Goal: Check status: Check status

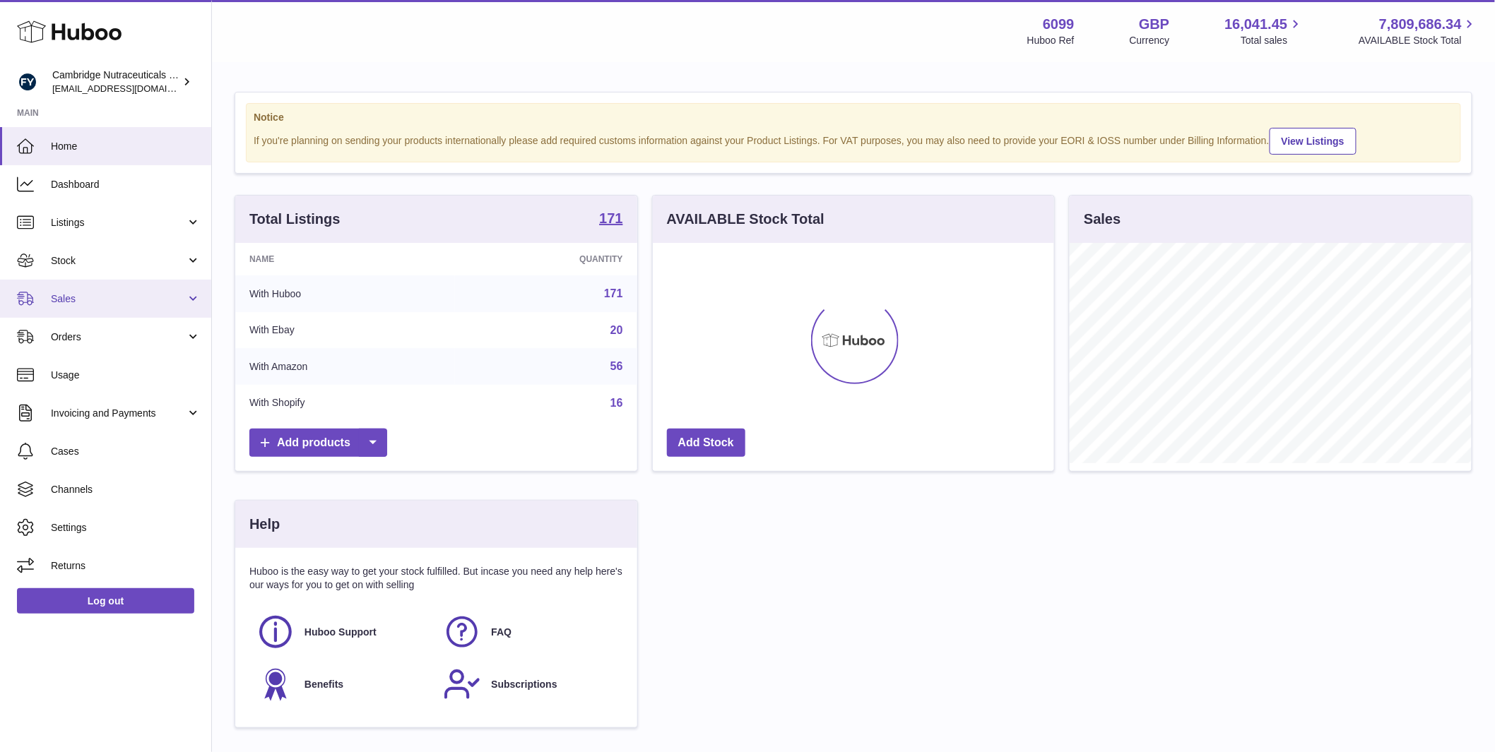
scroll to position [220, 401]
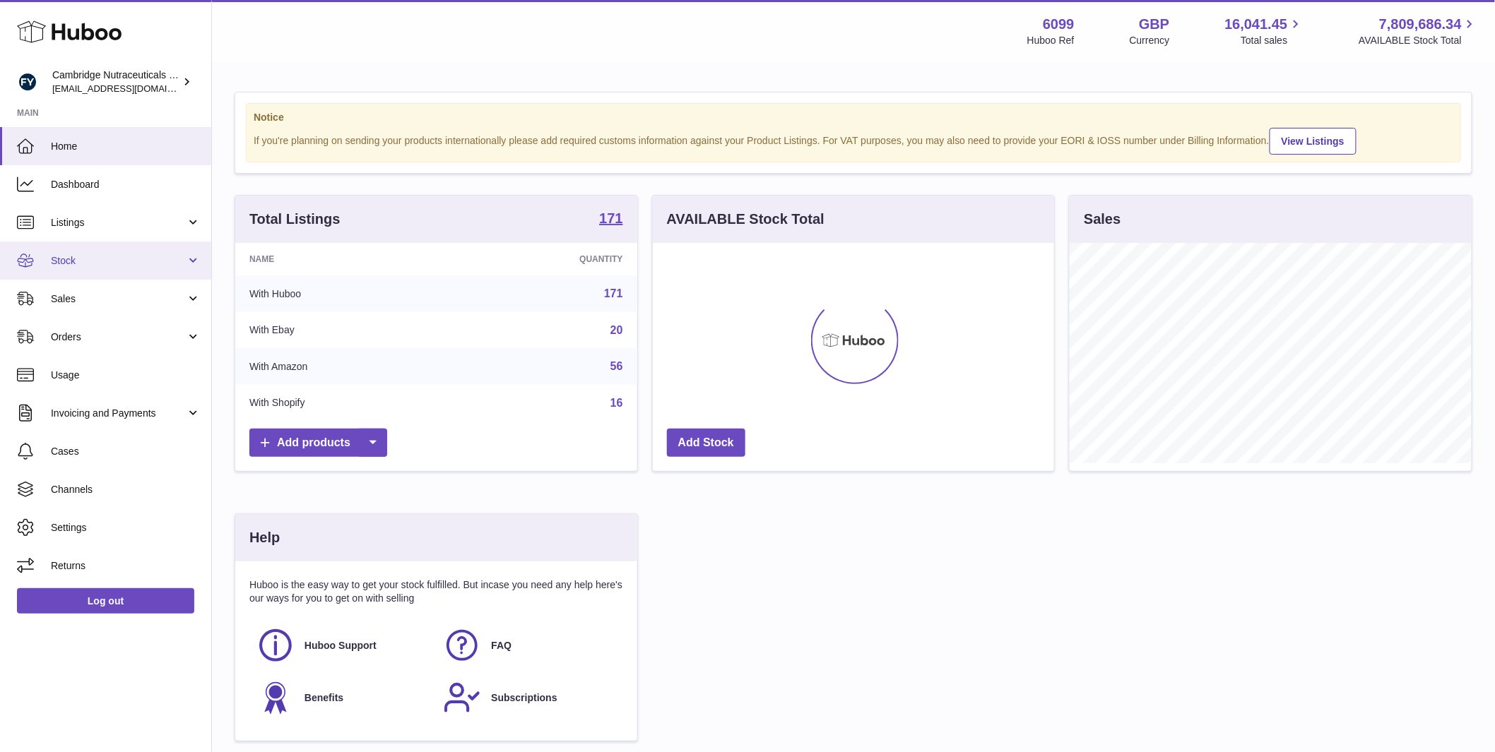
click at [126, 266] on span "Stock" at bounding box center [118, 260] width 135 height 13
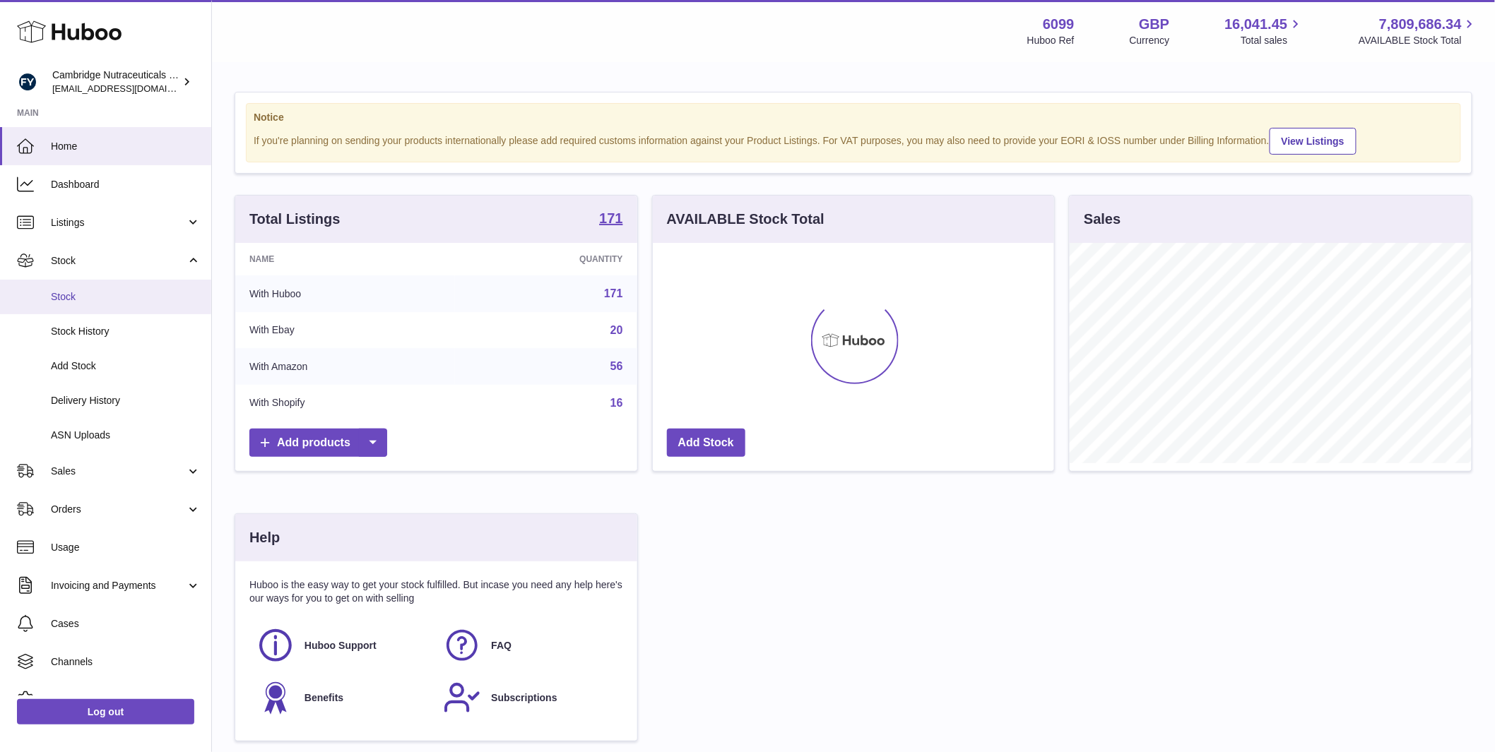
click at [116, 307] on link "Stock" at bounding box center [105, 297] width 211 height 35
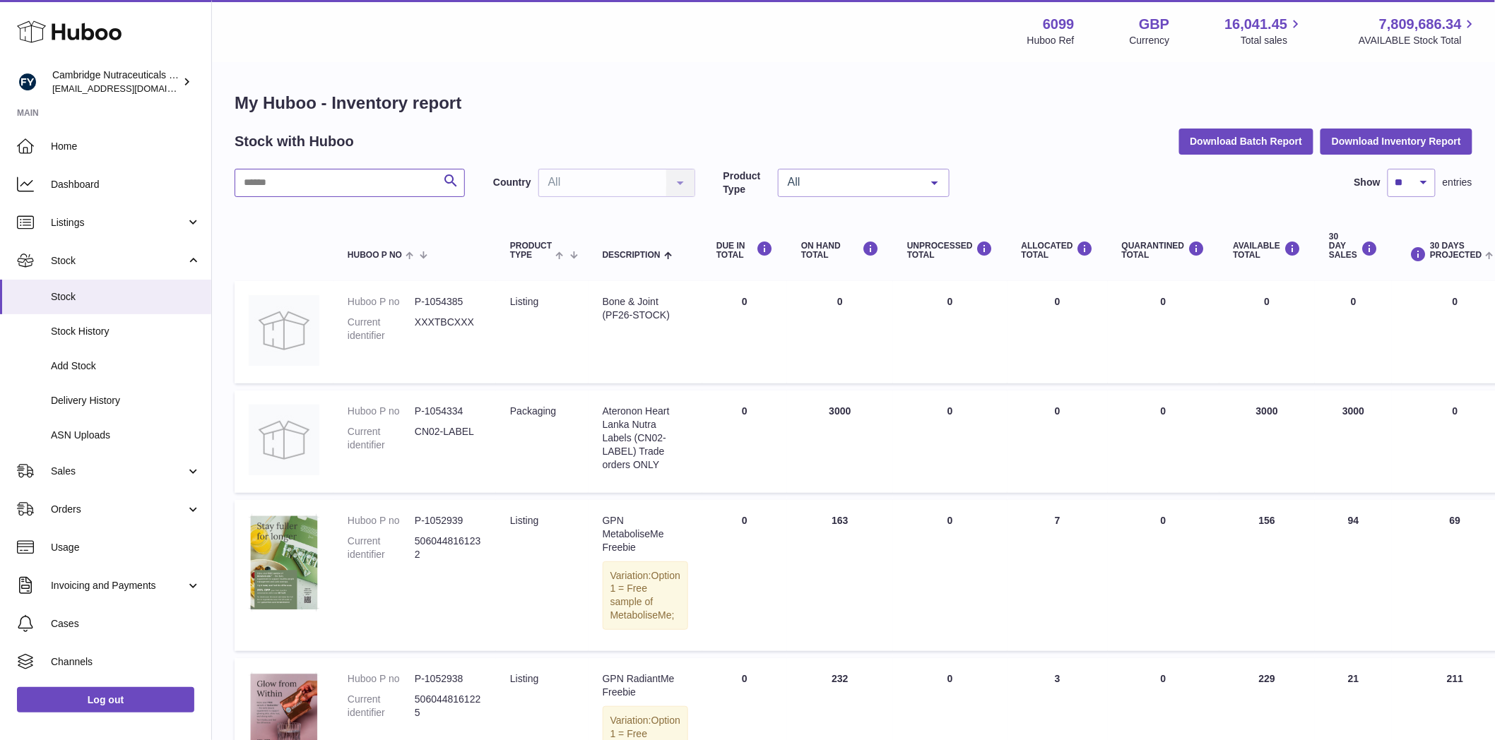
click at [275, 187] on input "text" at bounding box center [350, 183] width 230 height 28
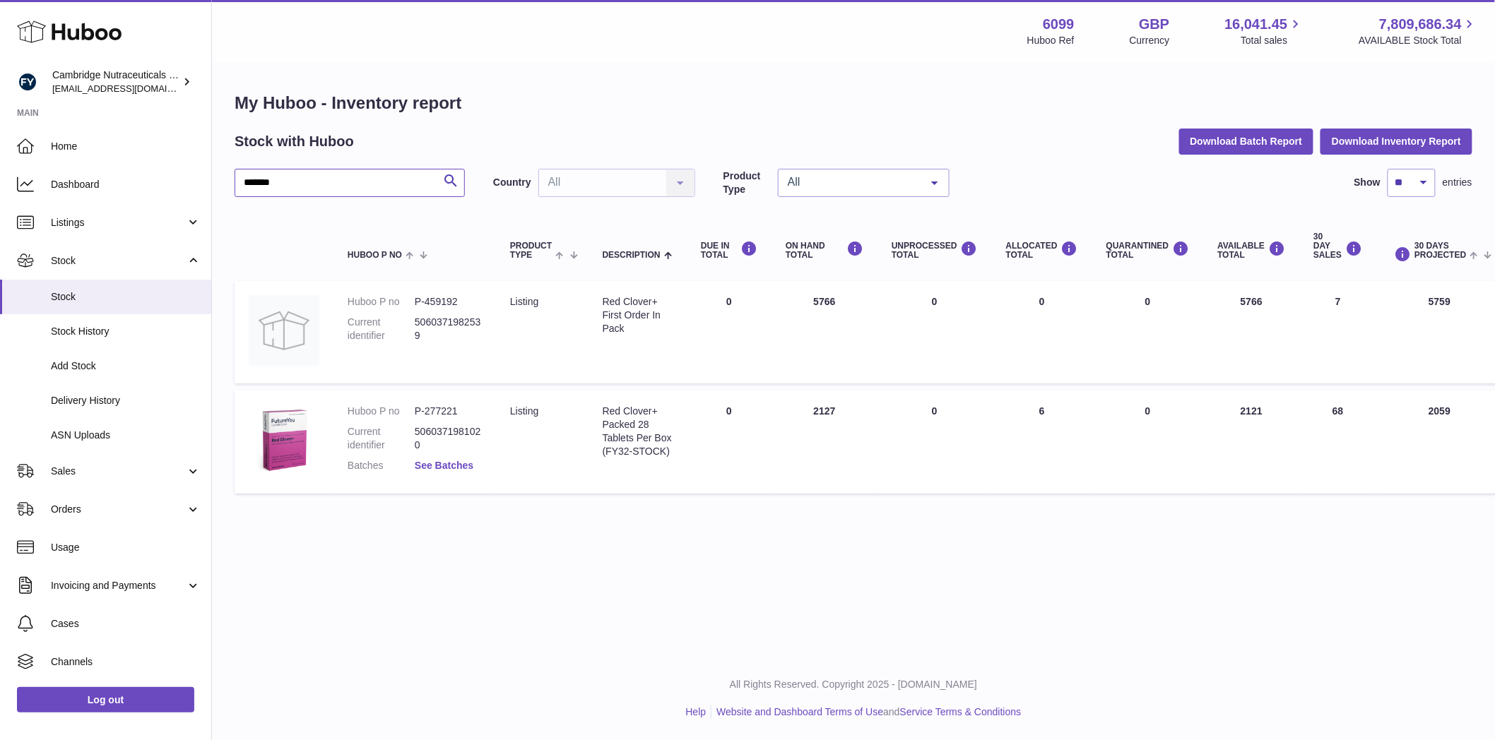
type input "*******"
click at [453, 463] on link "See Batches" at bounding box center [444, 465] width 59 height 11
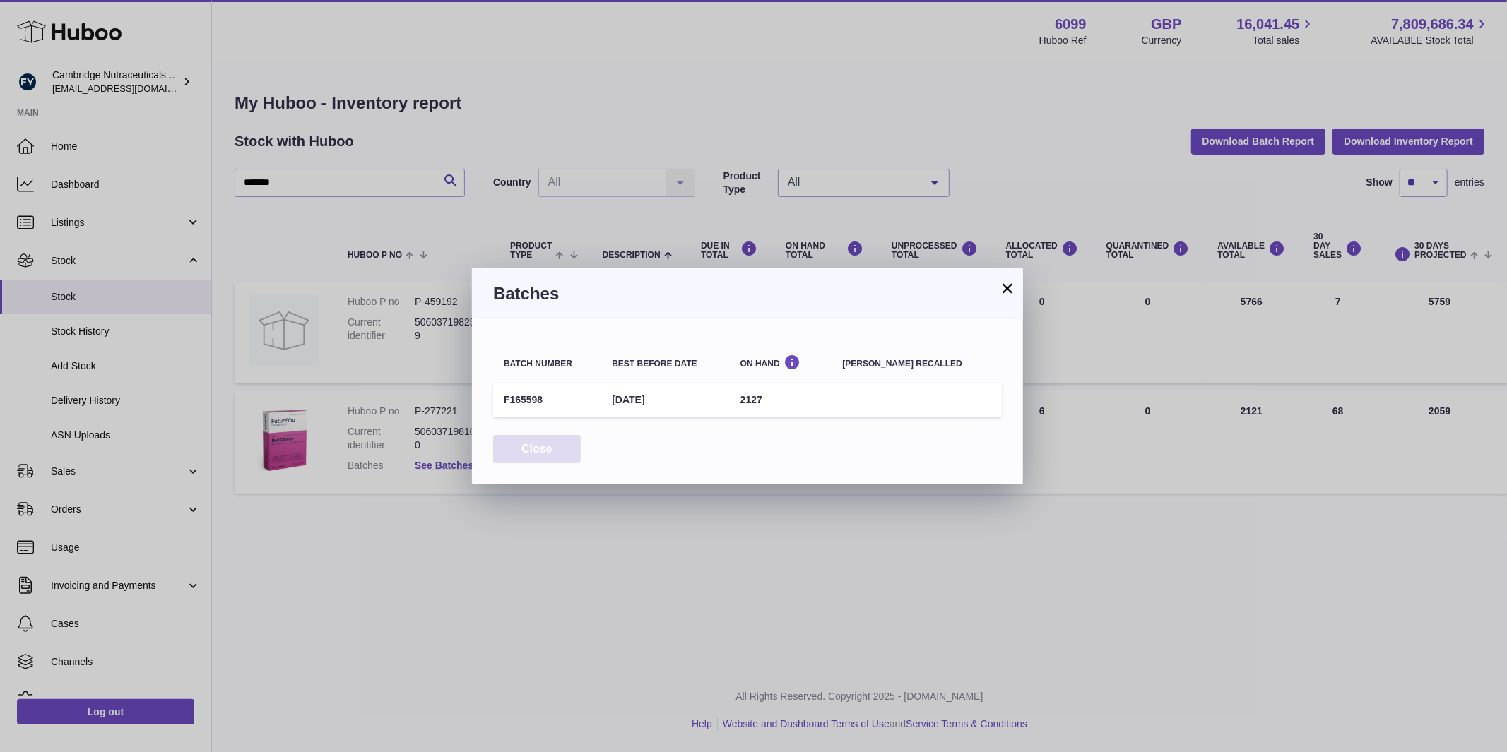
click at [542, 449] on button "Close" at bounding box center [537, 449] width 88 height 29
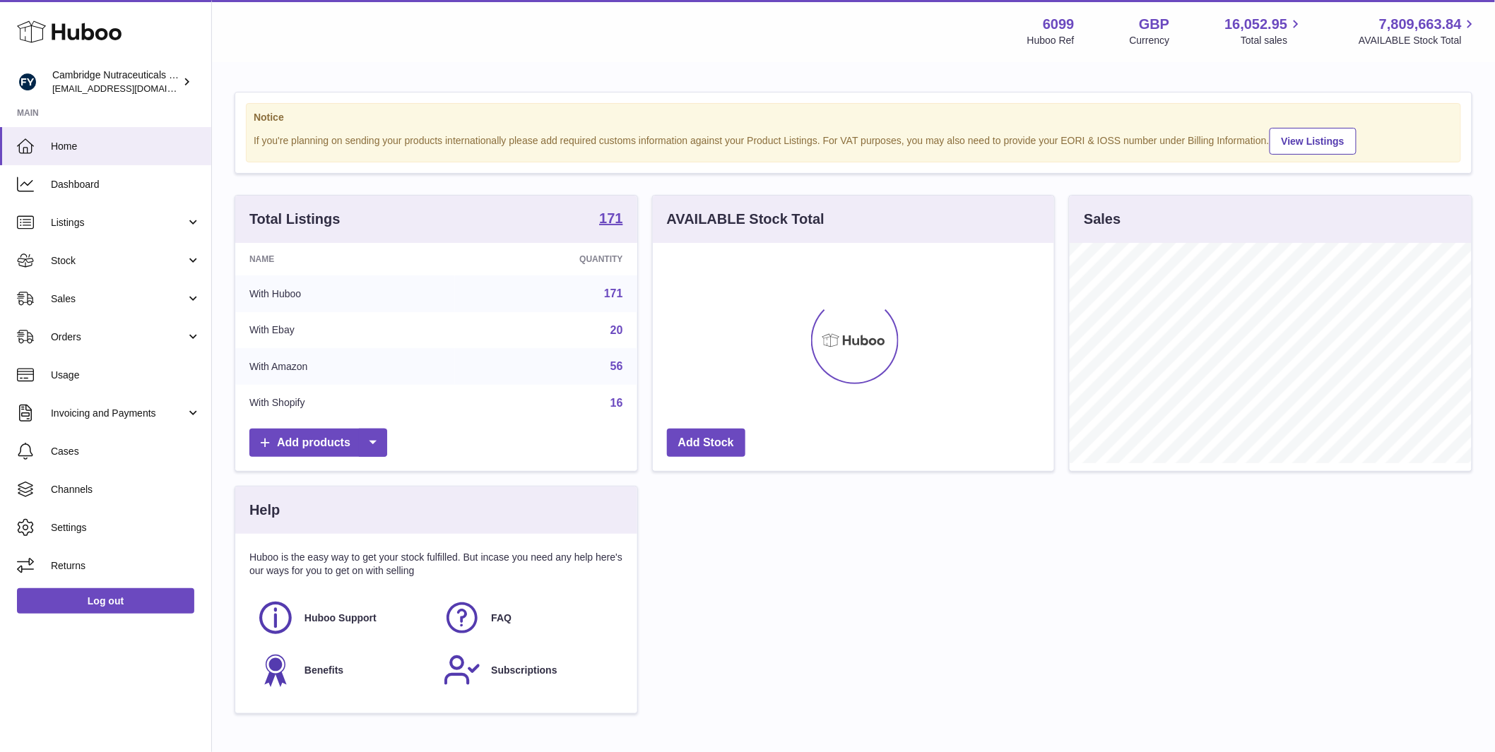
scroll to position [220, 401]
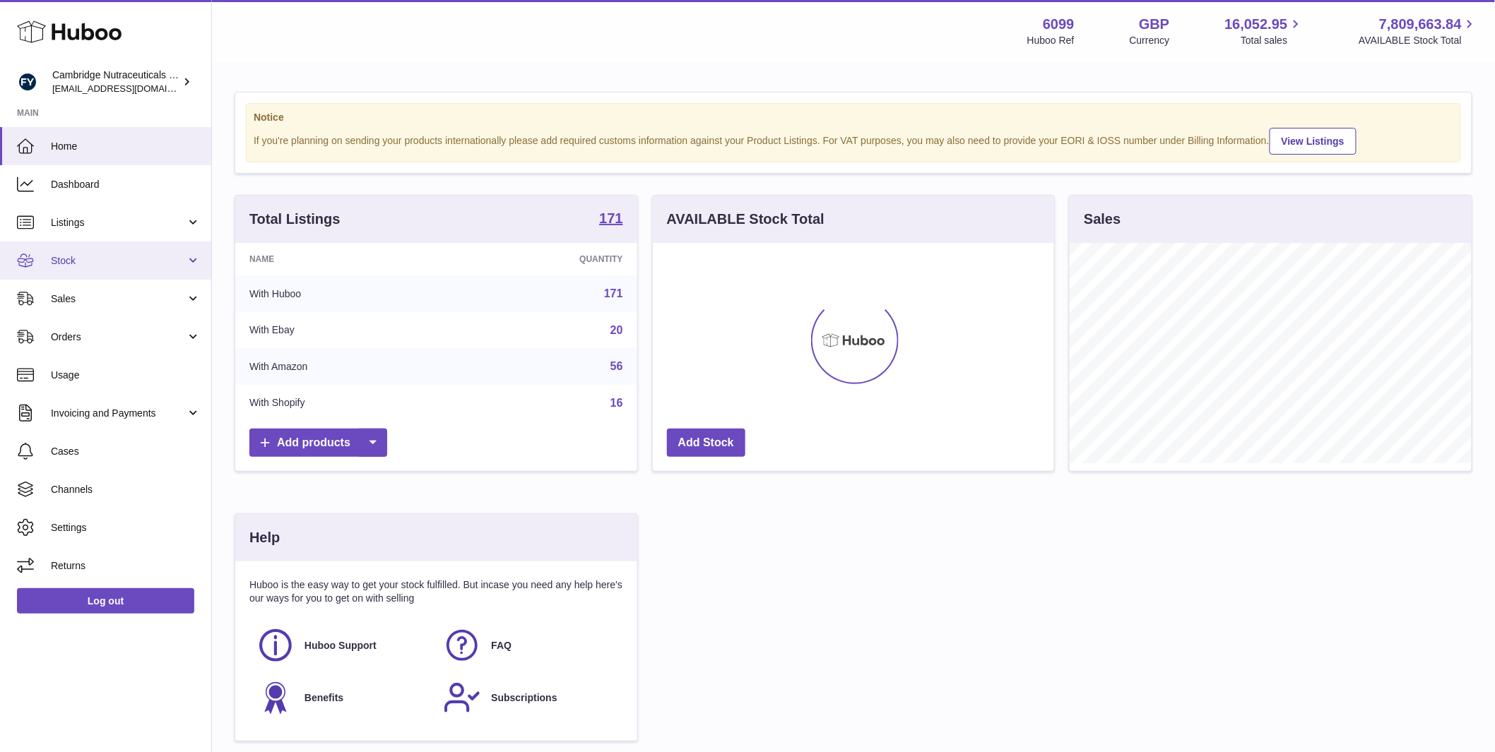
click at [42, 271] on link "Stock" at bounding box center [105, 261] width 211 height 38
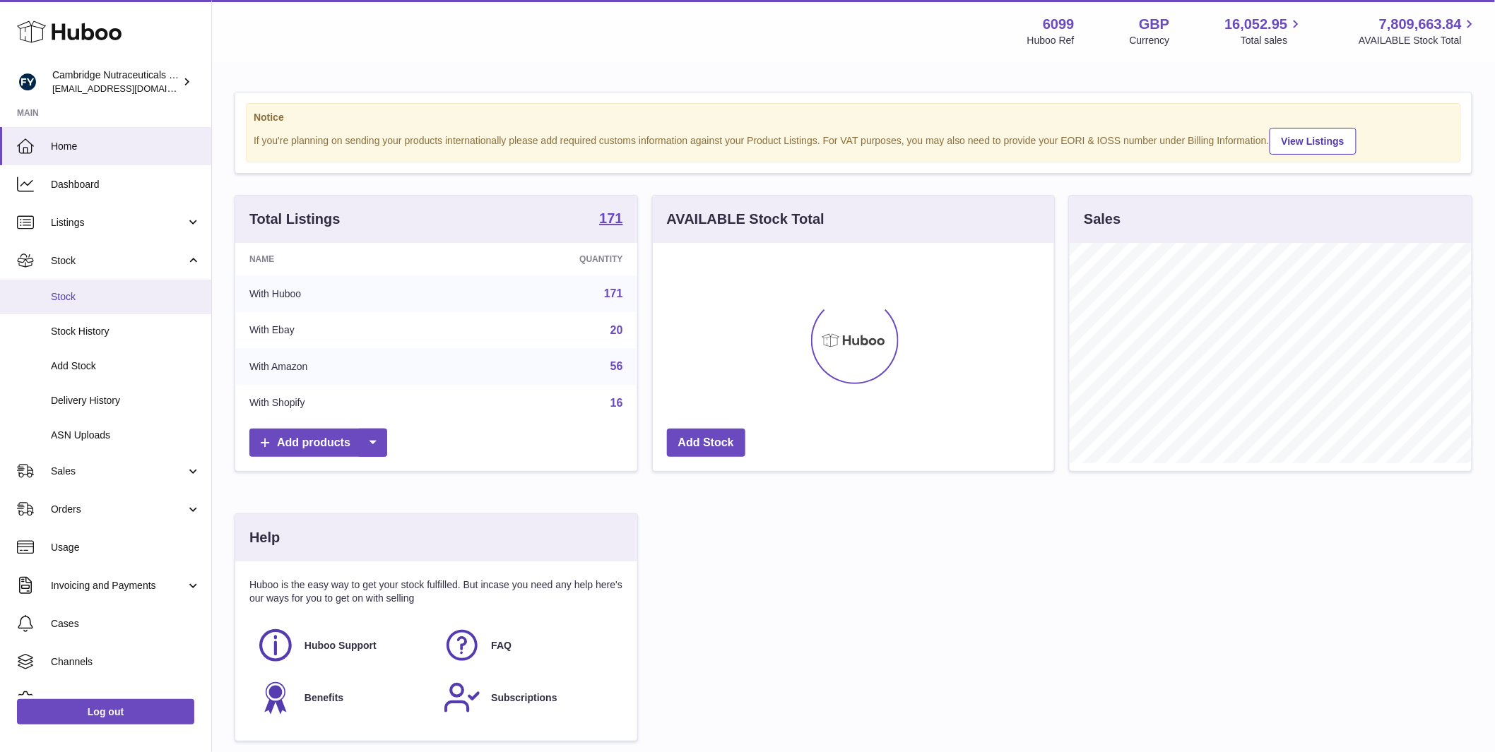
click at [69, 297] on span "Stock" at bounding box center [126, 296] width 150 height 13
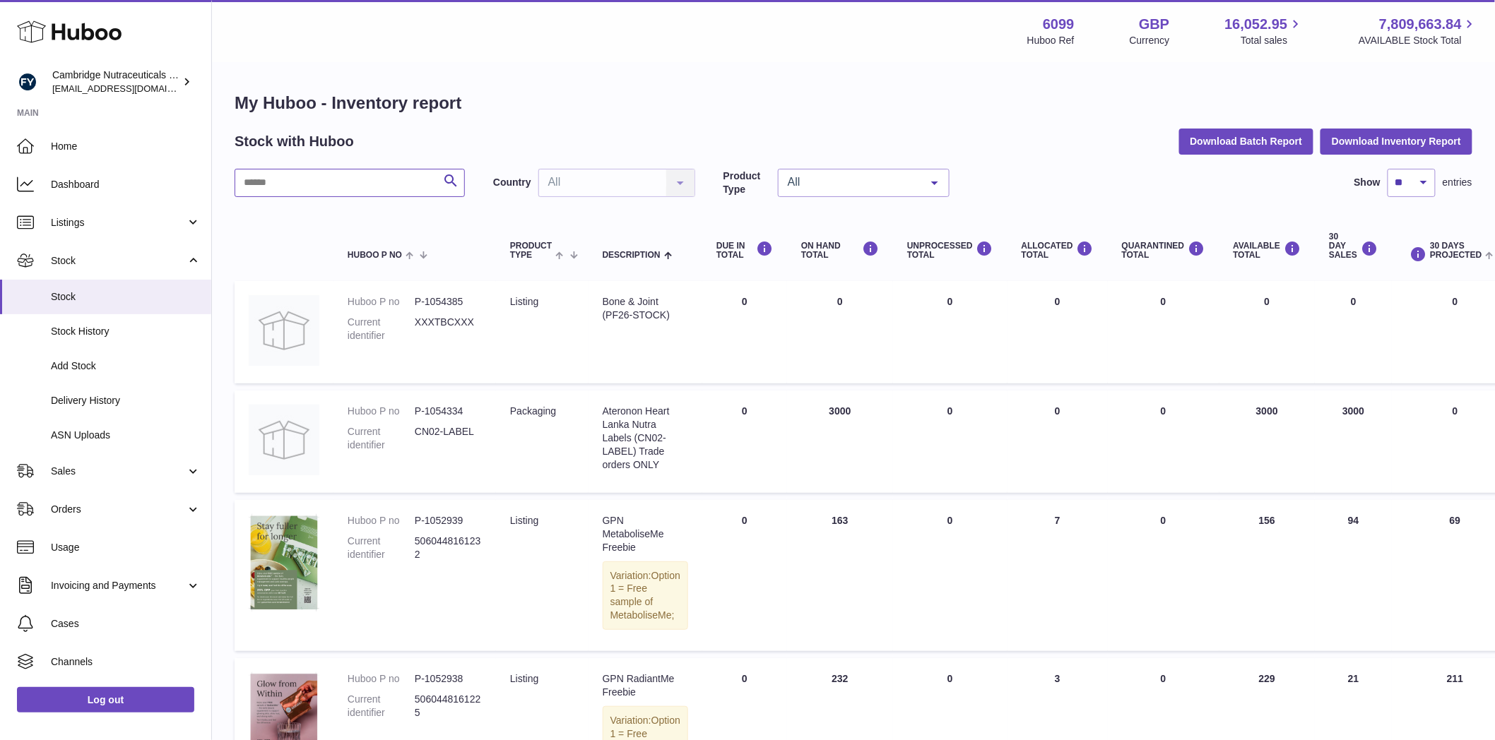
click at [352, 174] on input "text" at bounding box center [350, 183] width 230 height 28
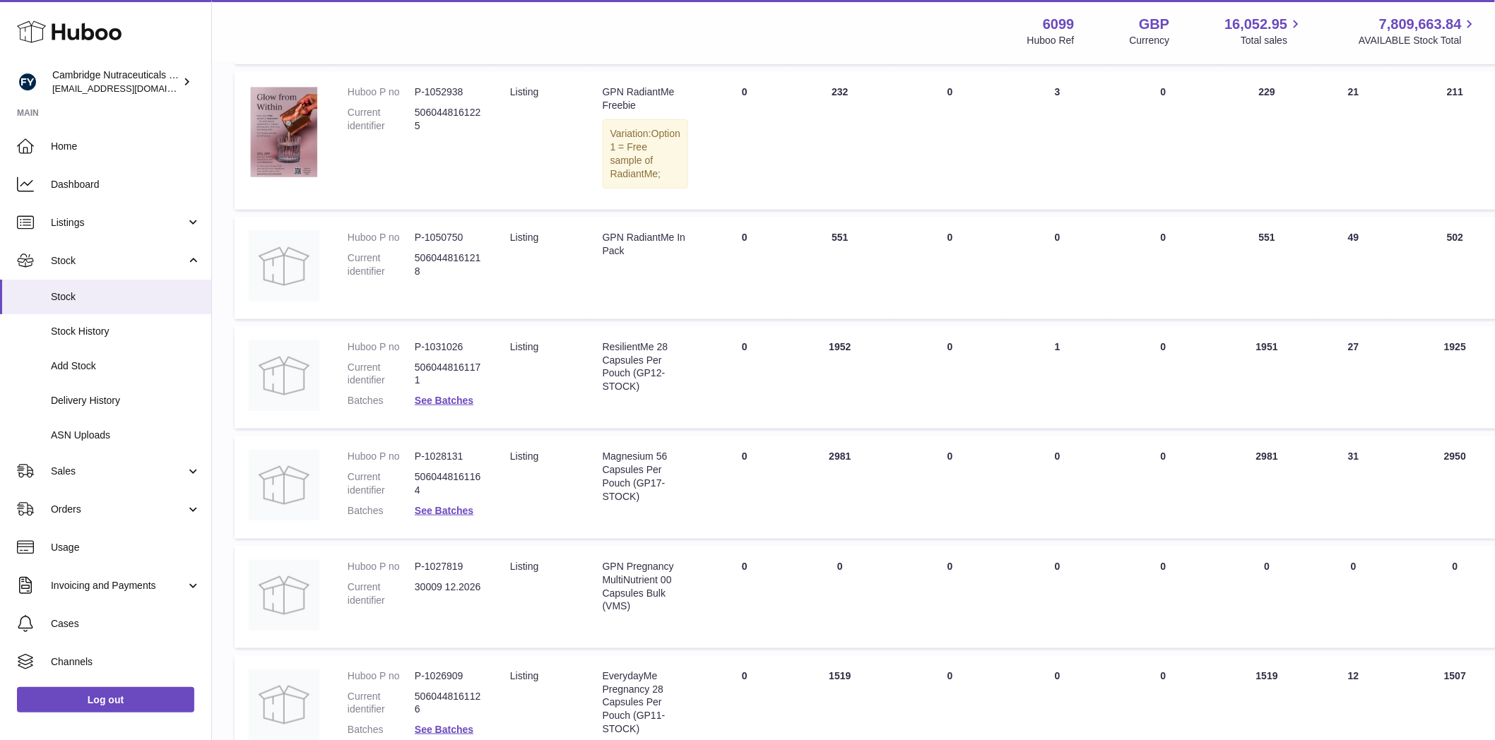
scroll to position [376, 0]
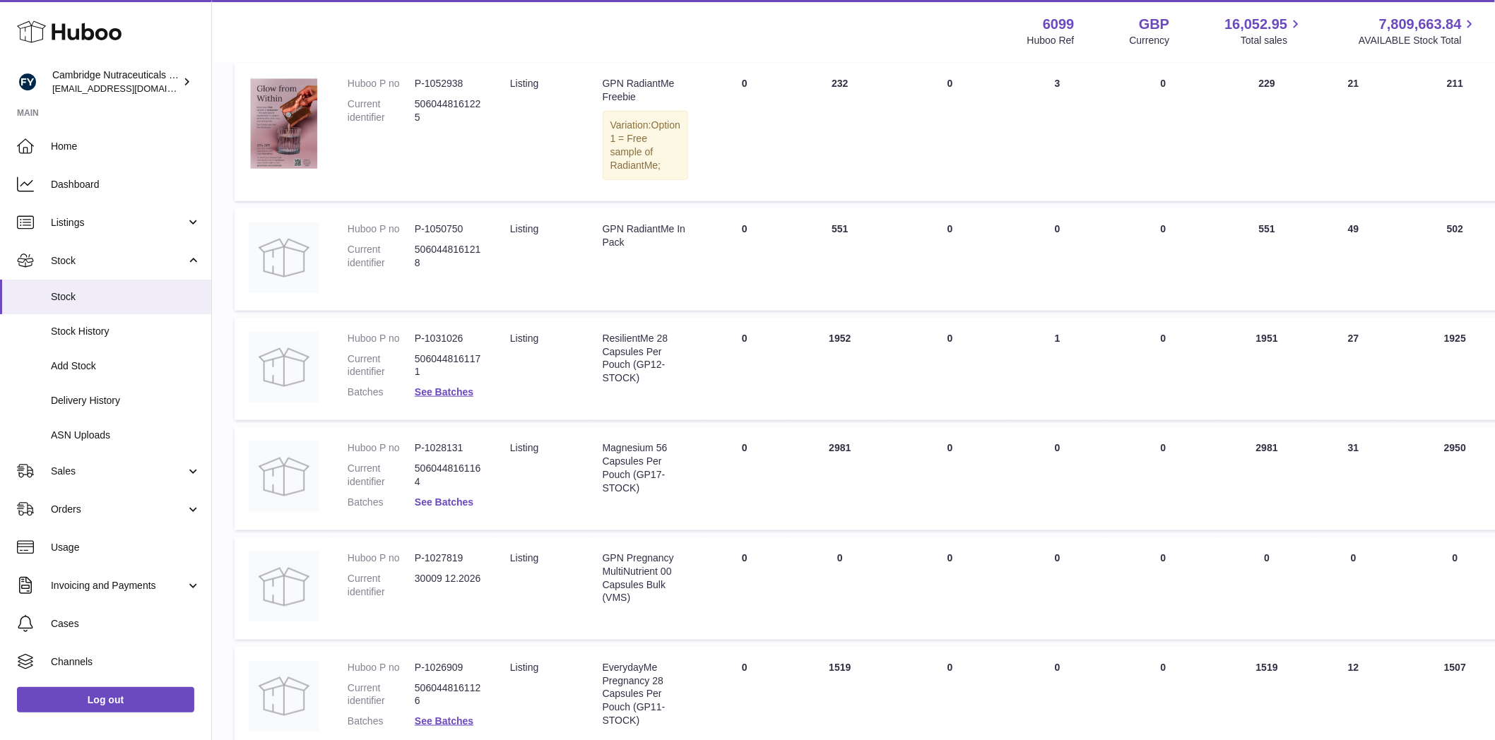
type input "**"
click at [461, 508] on link "See Batches" at bounding box center [444, 502] width 59 height 11
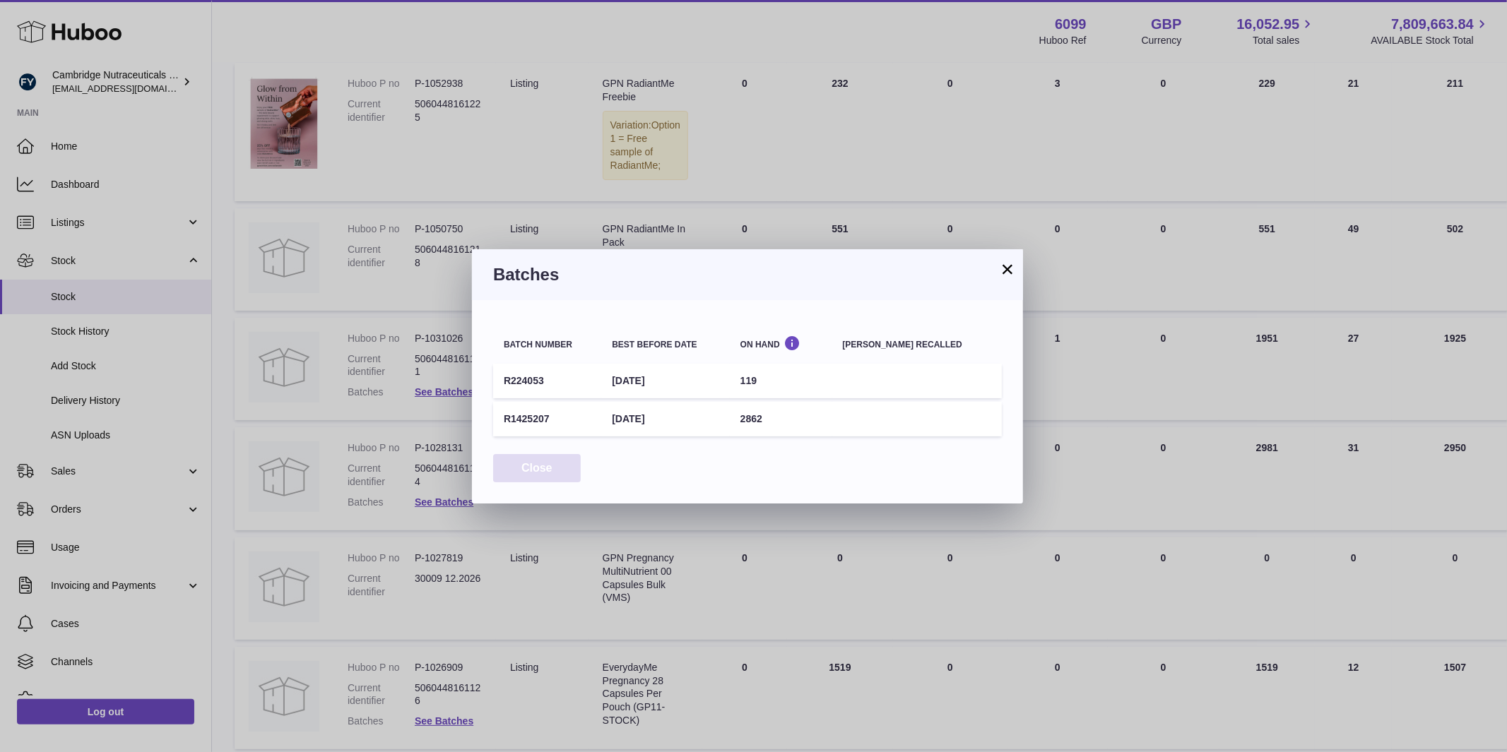
click at [547, 462] on button "Close" at bounding box center [537, 468] width 88 height 29
